Goal: Information Seeking & Learning: Learn about a topic

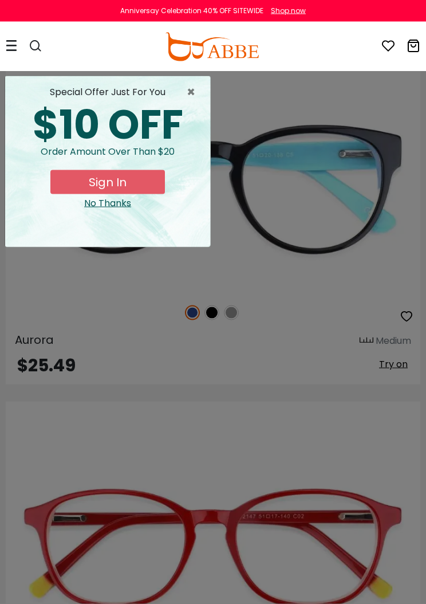
scroll to position [1167, 0]
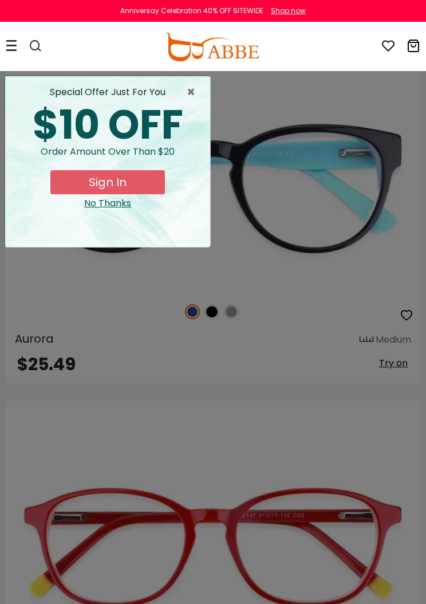
click at [187, 88] on span "×" at bounding box center [194, 92] width 14 height 14
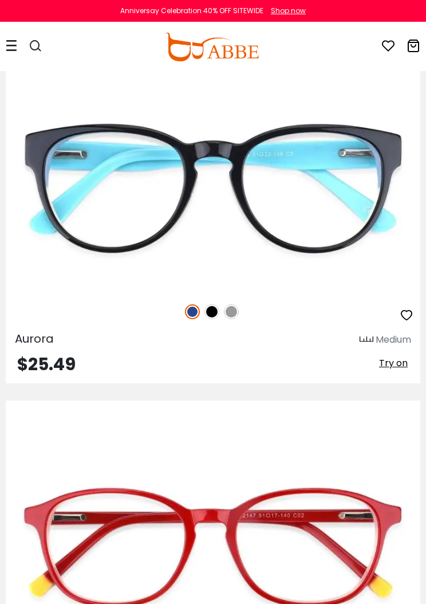
click at [36, 43] on icon at bounding box center [36, 46] width 14 height 14
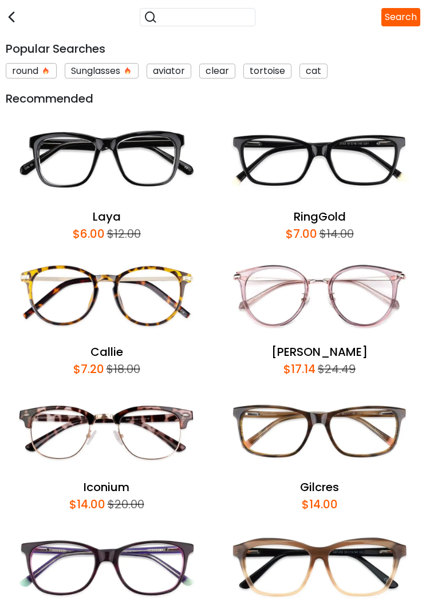
click at [218, 10] on input "search" at bounding box center [205, 17] width 94 height 15
type input "*****"
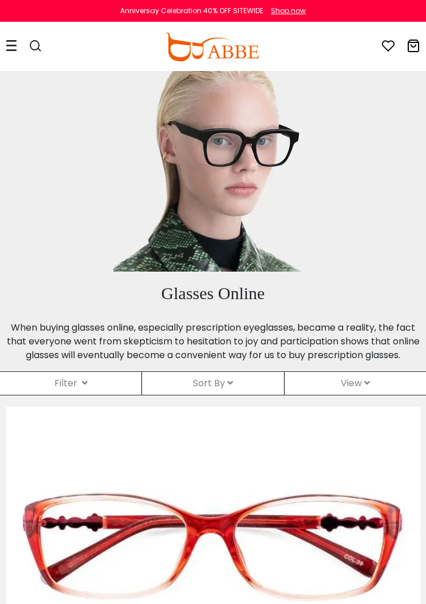
click at [3, 42] on div "0 0 Eyeglasses Women's Eyeglasses" at bounding box center [213, 47] width 426 height 48
click at [20, 42] on div at bounding box center [30, 47] width 48 height 48
click at [12, 48] on icon at bounding box center [11, 46] width 11 height 12
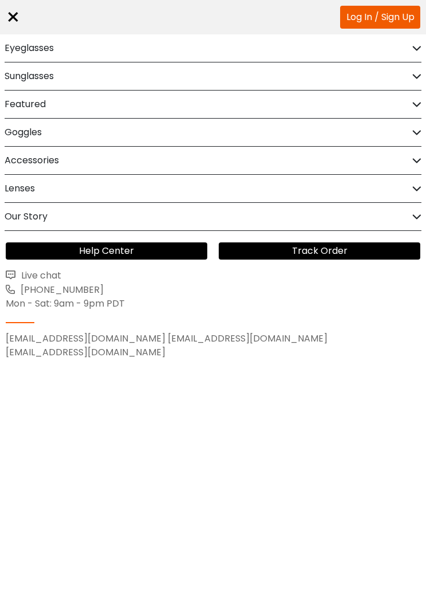
click at [315, 49] on div "Eyeglasses" at bounding box center [213, 48] width 417 height 28
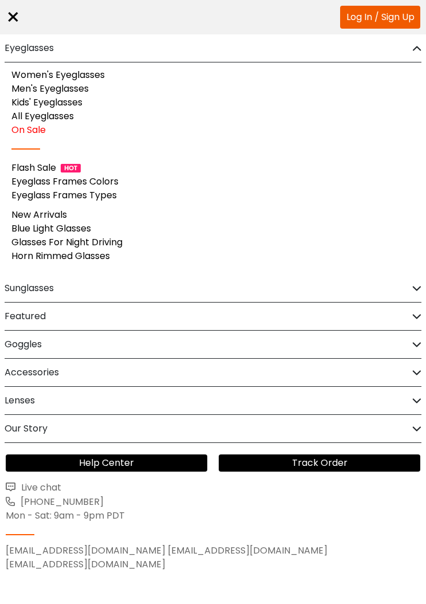
click at [107, 187] on link "Eyeglass Frames Colors" at bounding box center [64, 181] width 107 height 13
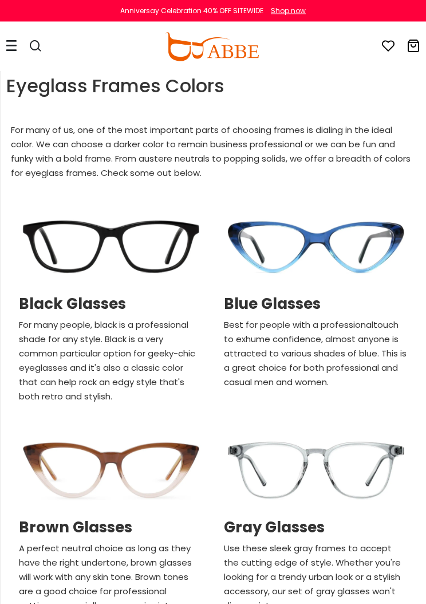
scroll to position [53, 0]
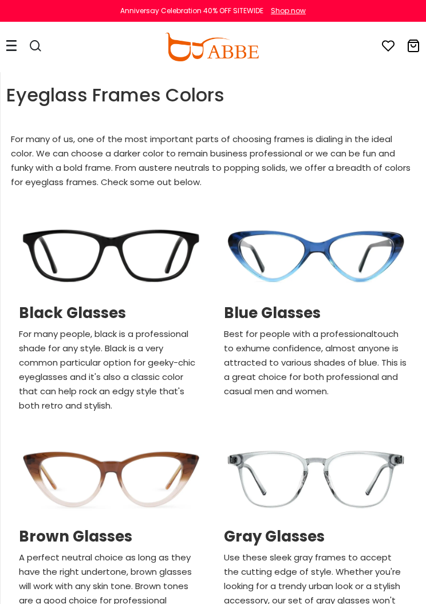
click at [297, 316] on h2 "Blue Glasses" at bounding box center [316, 313] width 185 height 18
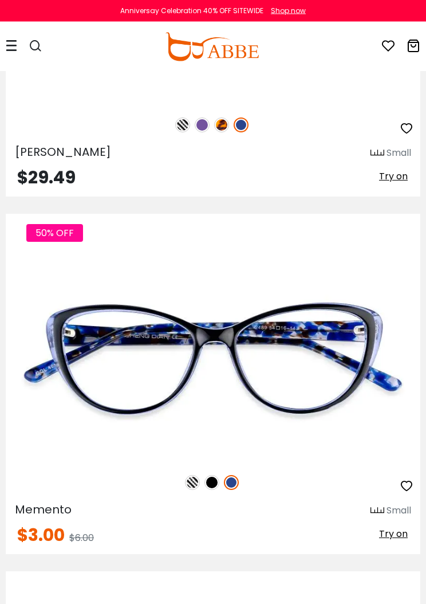
scroll to position [2869, 0]
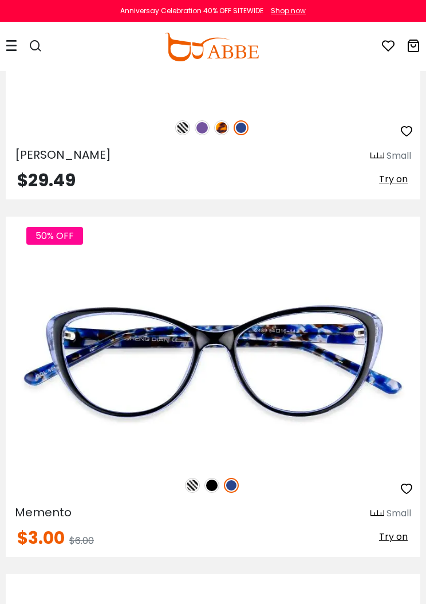
click at [7, 41] on icon at bounding box center [11, 46] width 11 height 12
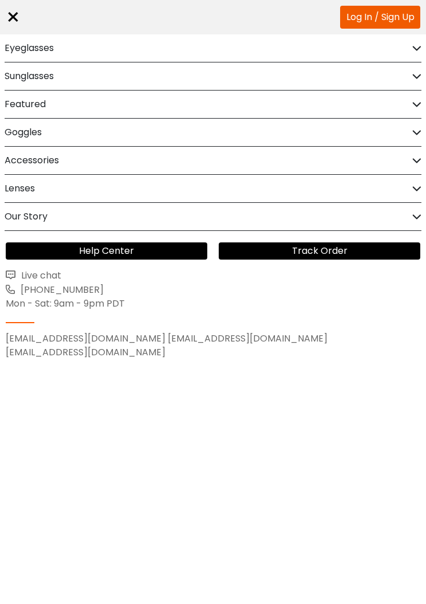
click at [270, 222] on div "Our Story" at bounding box center [213, 217] width 417 height 28
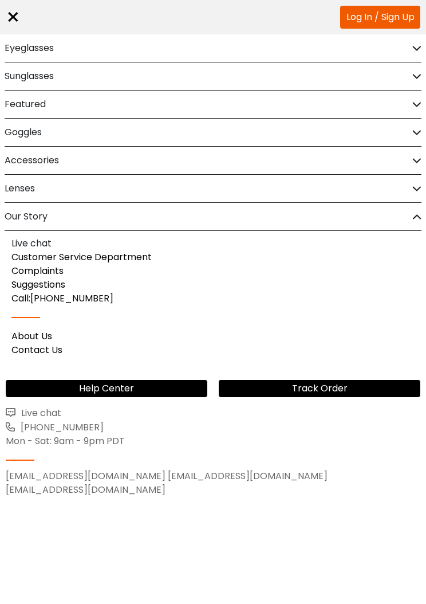
click at [401, 213] on div "Our Story" at bounding box center [213, 217] width 417 height 28
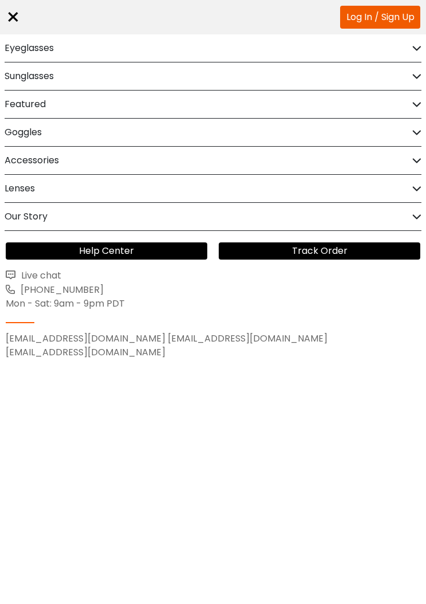
click at [406, 220] on div "Our Story" at bounding box center [213, 217] width 417 height 28
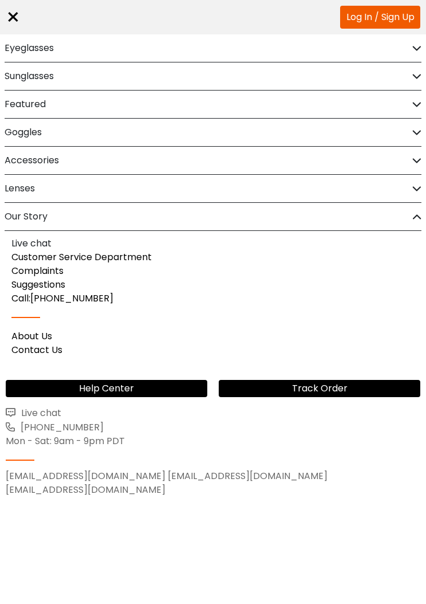
click at [418, 181] on div "Lenses" at bounding box center [213, 189] width 417 height 28
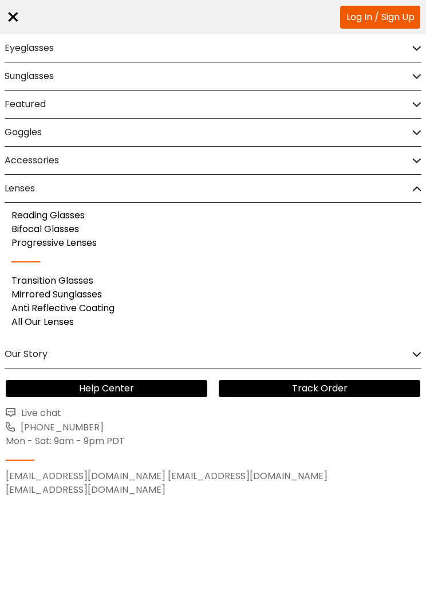
click at [49, 324] on link "All Our Lenses" at bounding box center [42, 321] width 62 height 13
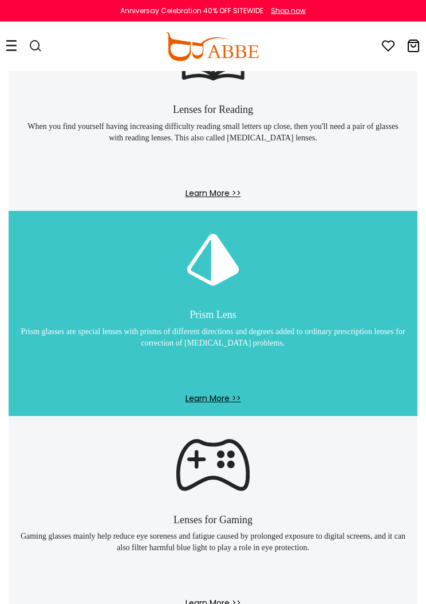
scroll to position [1662, 0]
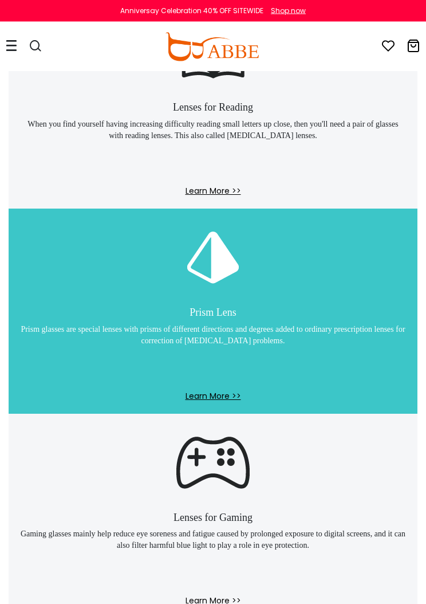
click at [204, 391] on span "Learn More >>" at bounding box center [213, 402] width 386 height 23
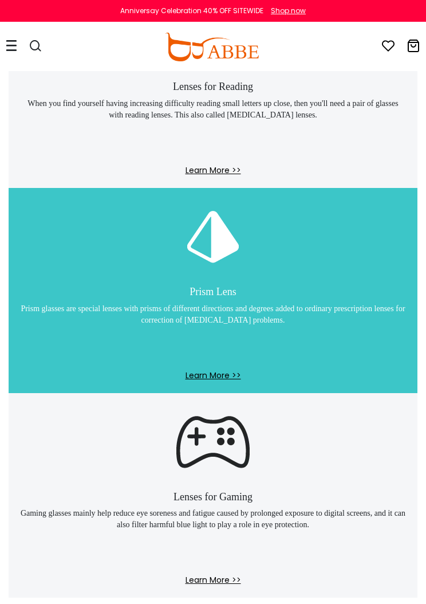
click at [215, 9] on div "Anniversay Celebration 40% OFF SITEWIDE" at bounding box center [191, 11] width 143 height 10
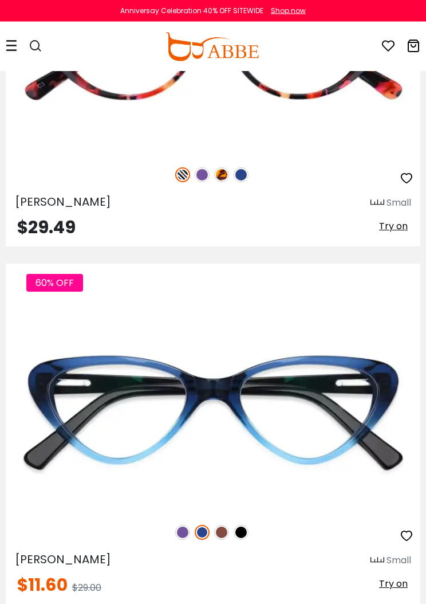
scroll to position [584, 0]
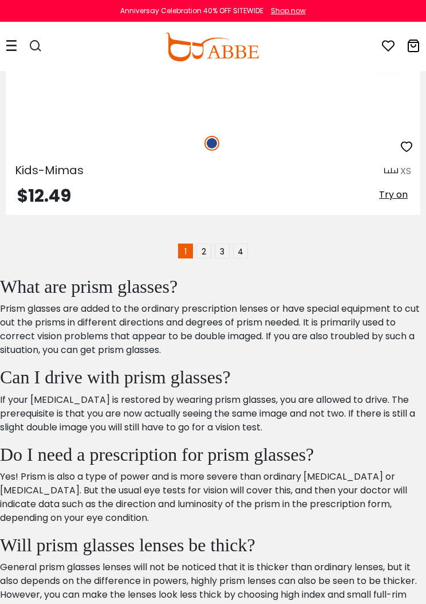
scroll to position [11032, 0]
